Goal: Find specific fact: Locate item on page

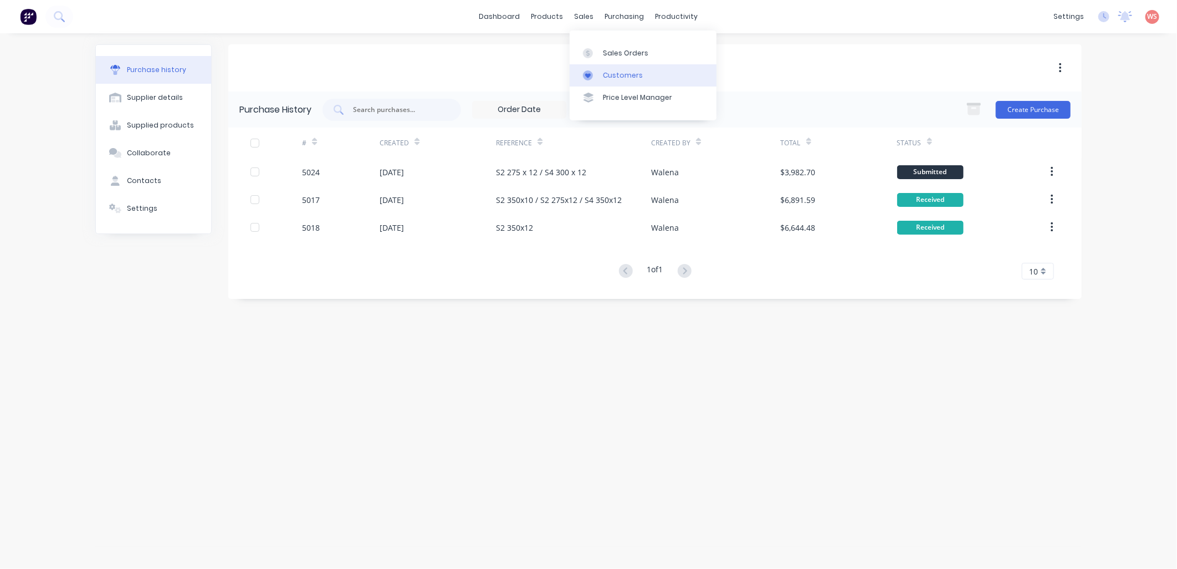
click at [606, 79] on div "Customers" at bounding box center [623, 75] width 40 height 10
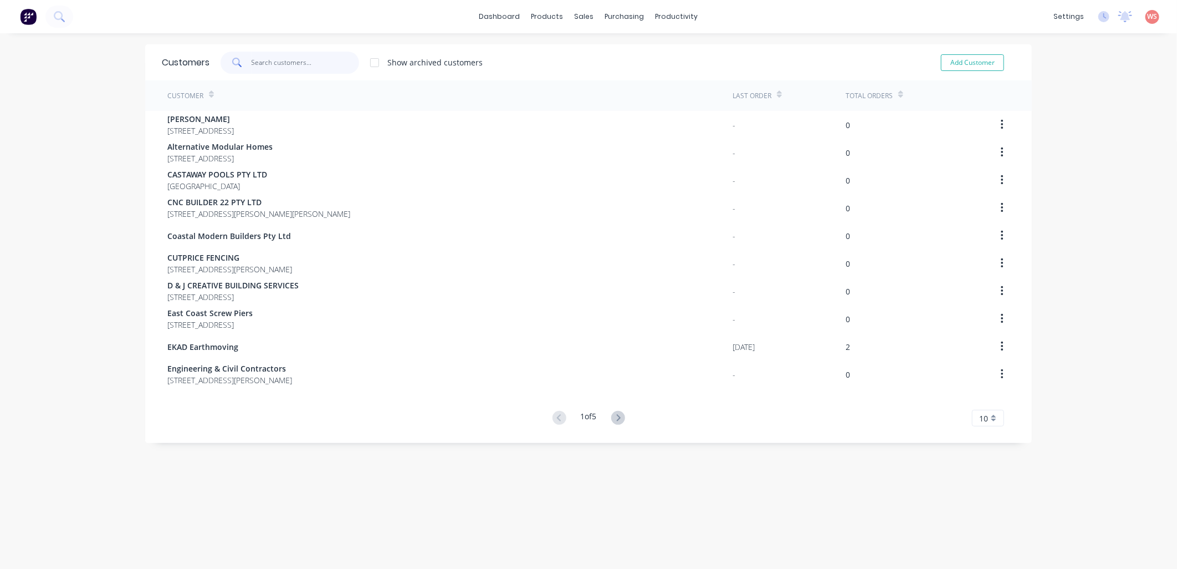
click at [274, 59] on input "text" at bounding box center [306, 63] width 108 height 22
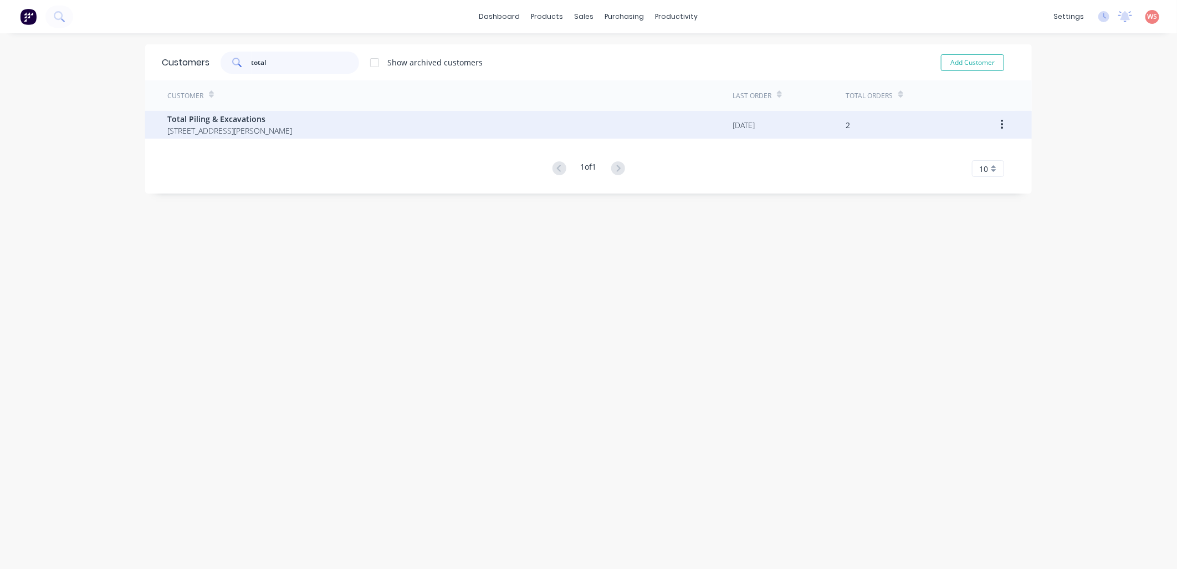
type input "total"
click at [256, 122] on span "Total Piling & Excavations" at bounding box center [229, 119] width 125 height 12
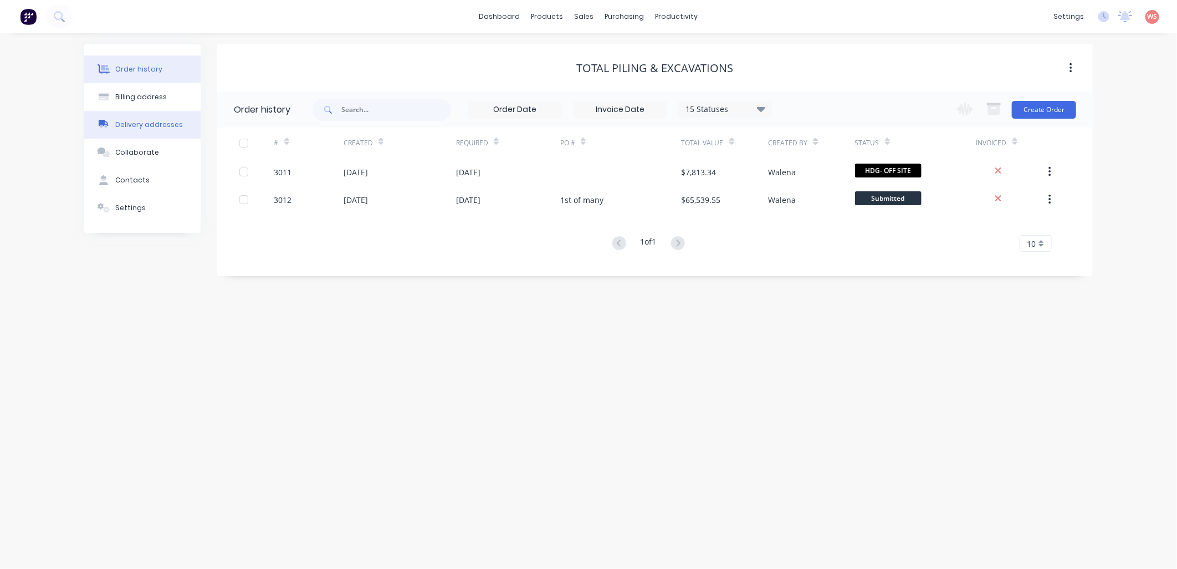
click at [162, 121] on div "Delivery addresses" at bounding box center [149, 125] width 68 height 10
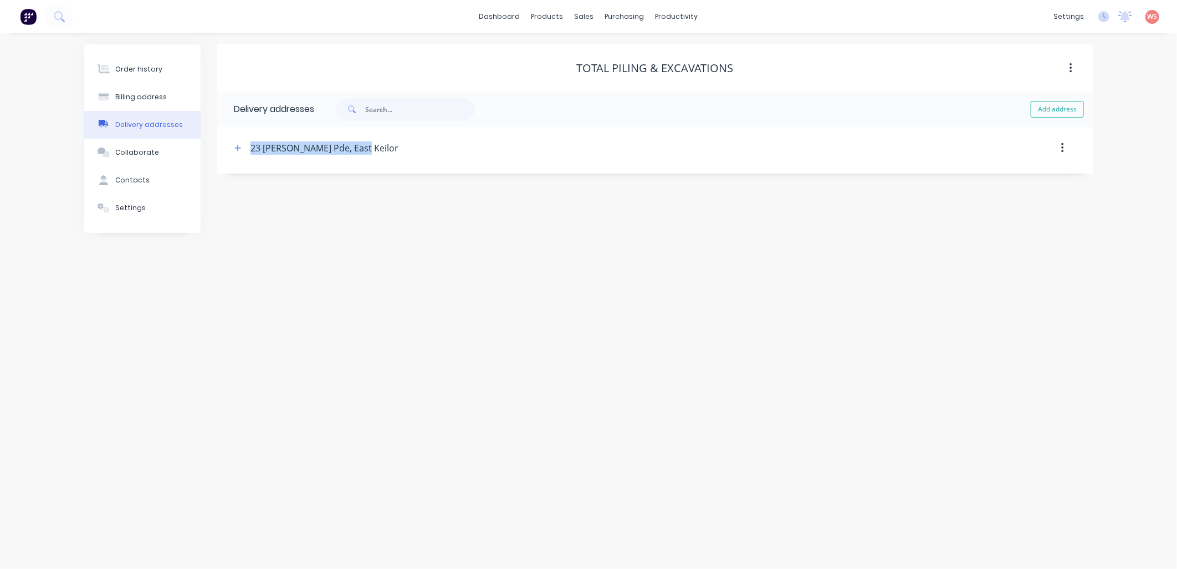
drag, startPoint x: 388, startPoint y: 152, endPoint x: 244, endPoint y: 144, distance: 144.3
click at [244, 144] on div "23 [PERSON_NAME] Pde, East Keilor" at bounding box center [551, 148] width 640 height 20
drag, startPoint x: 244, startPoint y: 144, endPoint x: 267, endPoint y: 148, distance: 23.0
copy div "23 [PERSON_NAME] Pde, East Keilor"
